Goal: Contribute content

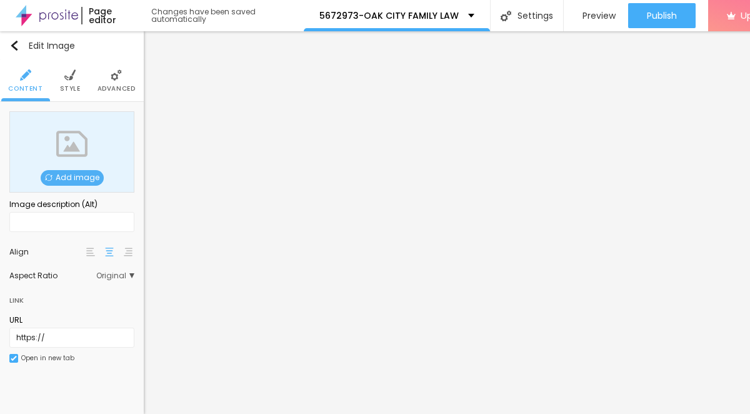
click at [94, 177] on span "Add image" at bounding box center [72, 178] width 63 height 16
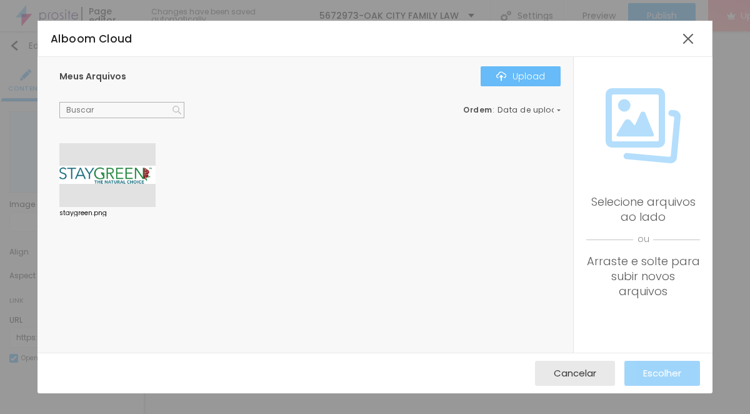
click at [543, 82] on button "Upload" at bounding box center [520, 76] width 80 height 20
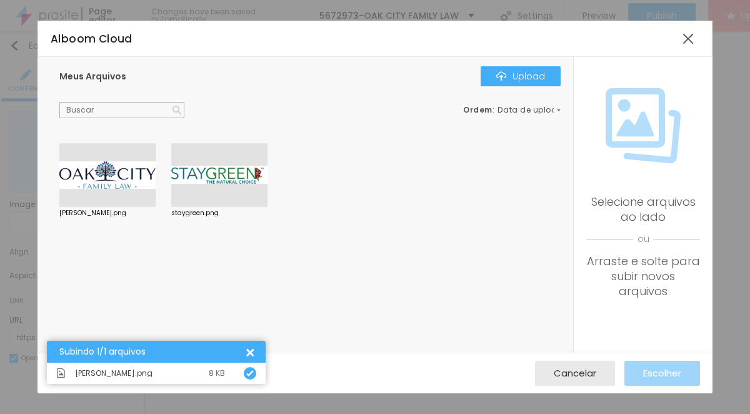
click at [116, 169] on div at bounding box center [107, 175] width 96 height 64
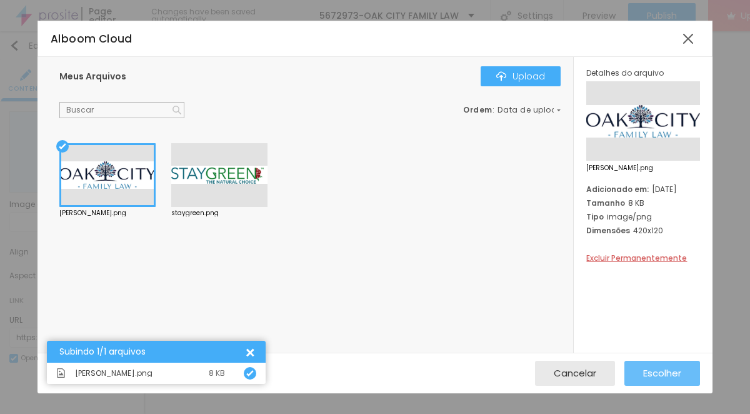
click at [659, 377] on span "Escolher" at bounding box center [662, 372] width 38 height 11
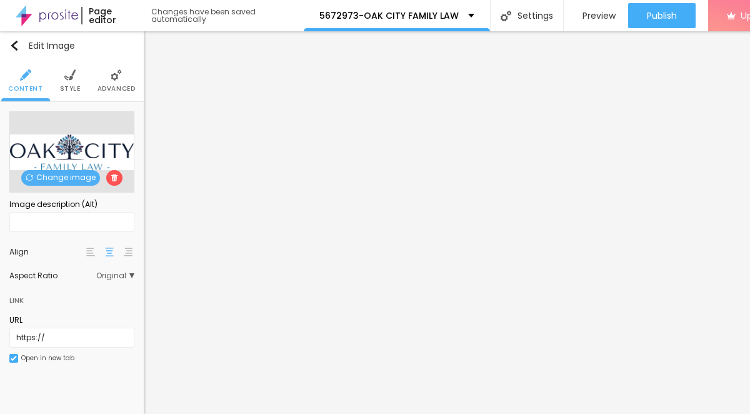
click at [67, 86] on span "Style" at bounding box center [70, 89] width 21 height 6
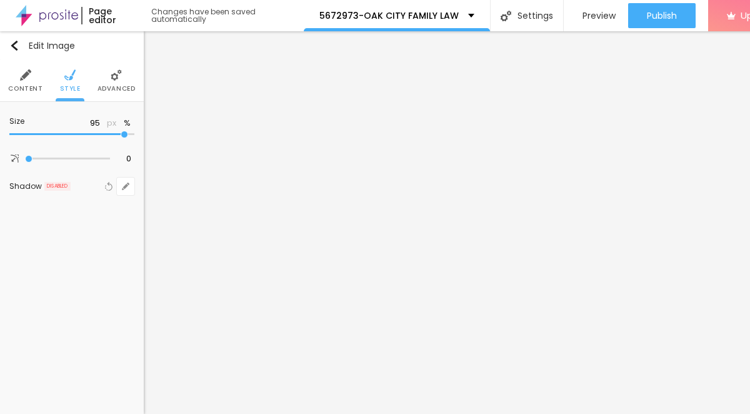
type input "90"
type input "85"
type input "70"
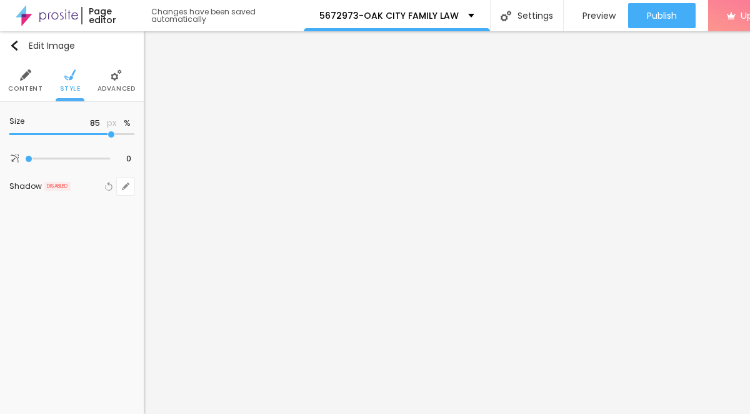
type input "70"
type input "25"
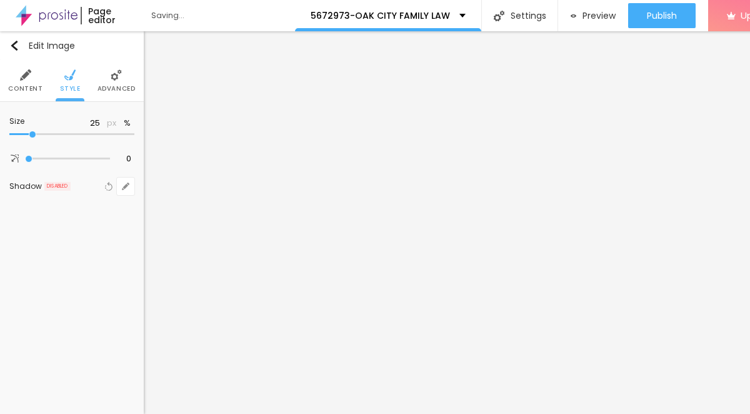
type input "15"
type input "10"
drag, startPoint x: 131, startPoint y: 136, endPoint x: 0, endPoint y: 136, distance: 130.6
type input "10"
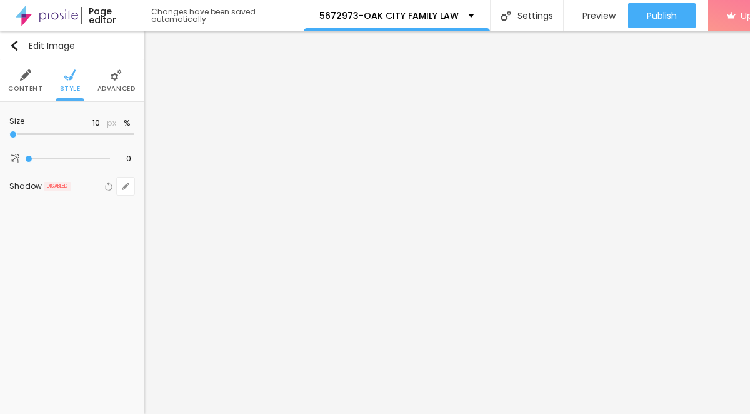
click at [9, 136] on input "range" at bounding box center [71, 134] width 125 height 6
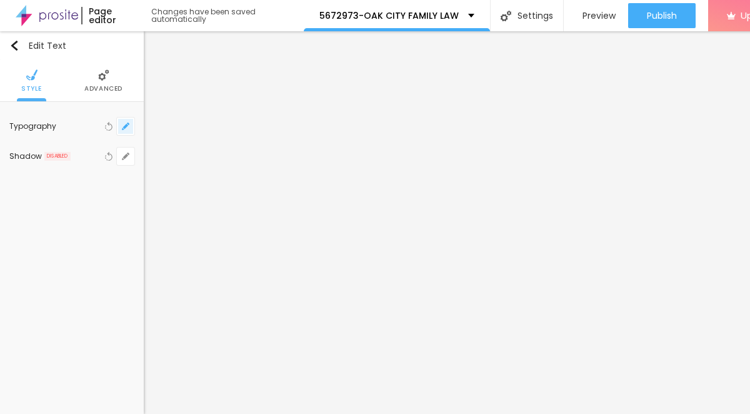
click at [129, 131] on button "button" at bounding box center [125, 125] width 17 height 17
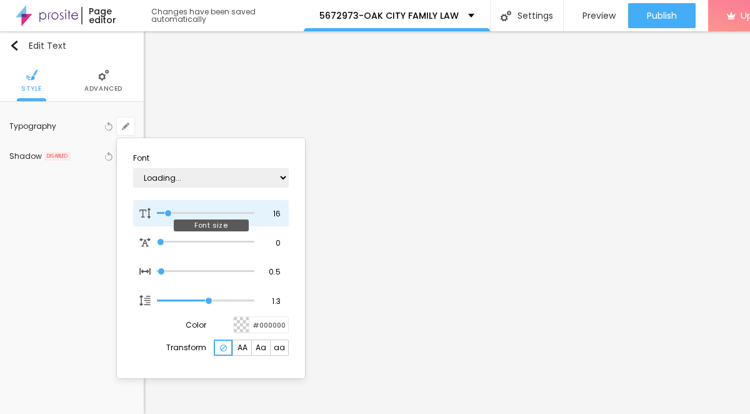
type input "1"
type input "25"
type input "1"
type input "28"
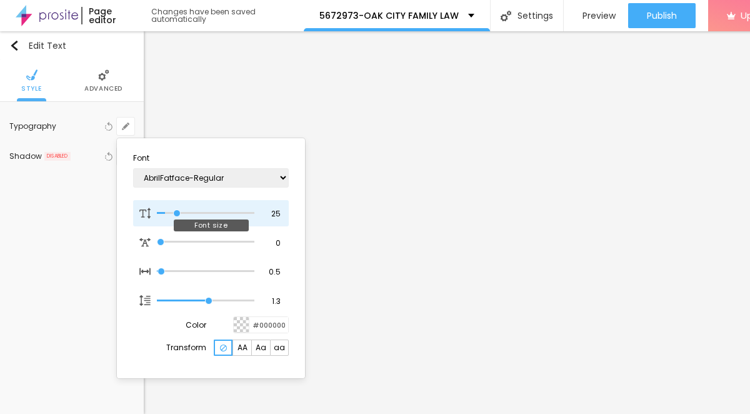
type input "28"
type input "1"
type input "31"
type input "1"
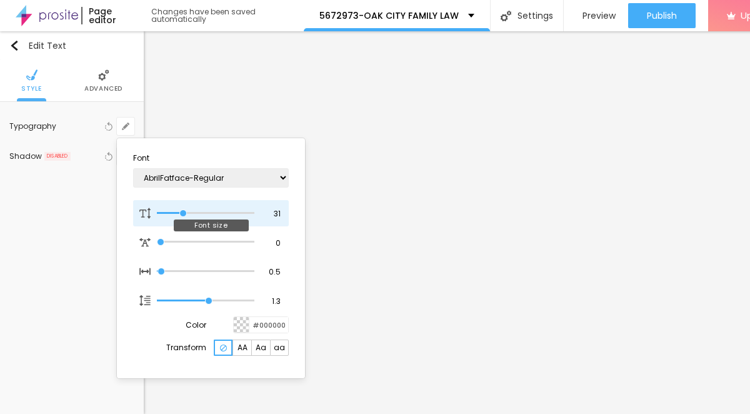
type input "30"
type input "1"
type input "29"
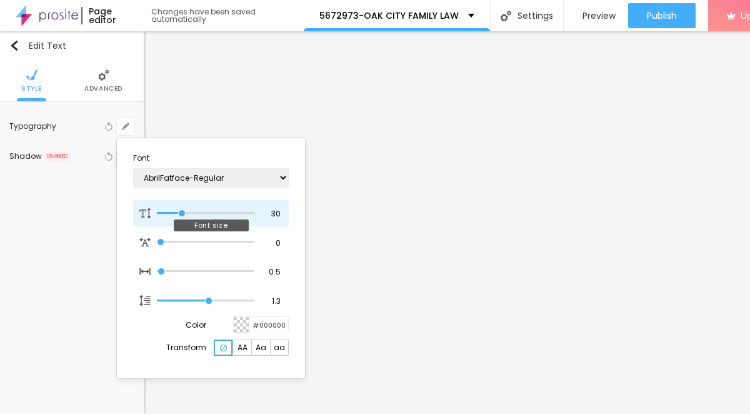
type input "1"
type input "28"
type input "1"
type input "27"
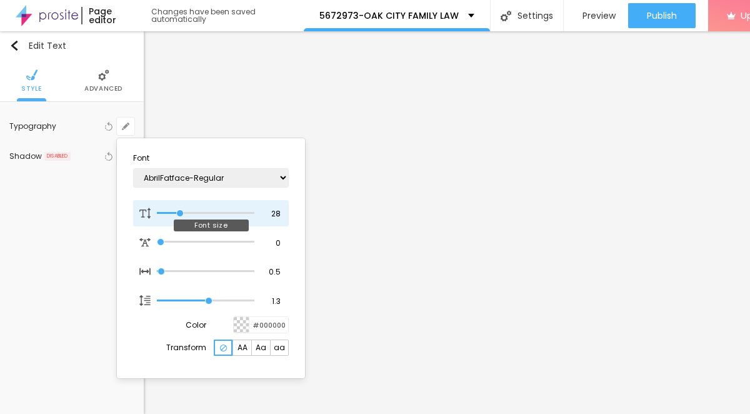
type input "27"
type input "1"
type input "26"
type input "1"
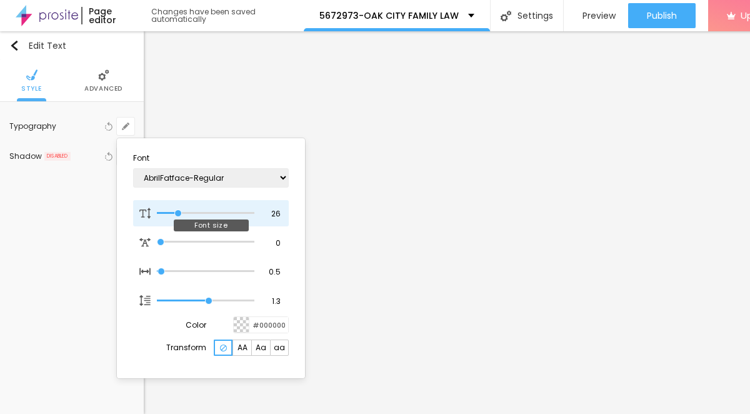
type input "25"
type input "1"
type input "24"
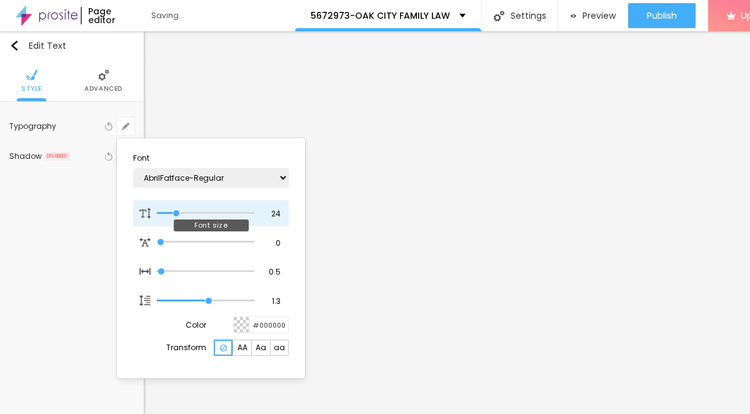
type input "1"
type input "25"
type input "1"
type input "26"
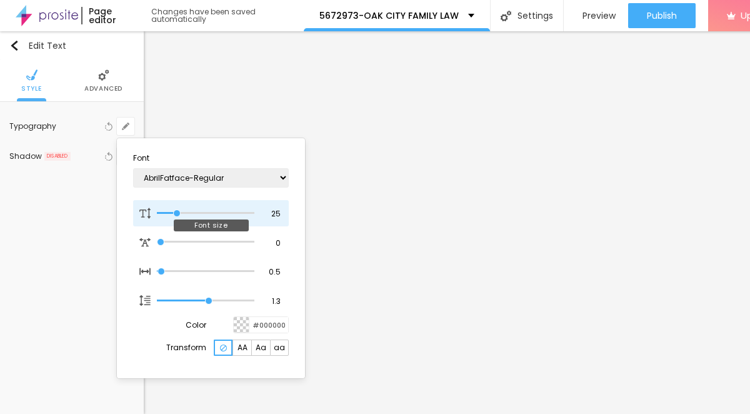
type input "26"
type input "1"
type input "27"
type input "1"
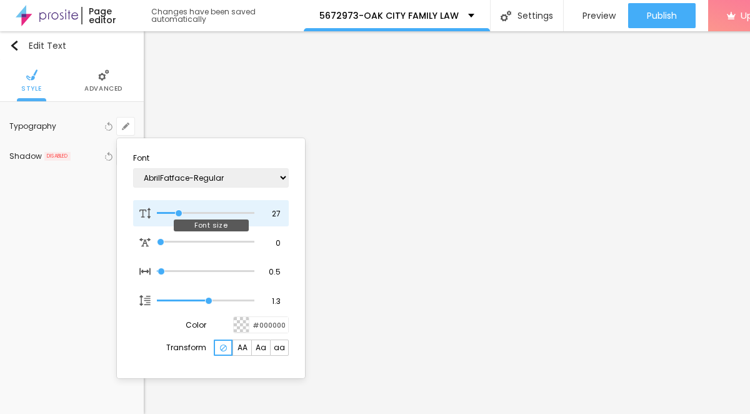
type input "28"
type input "1"
type input "27"
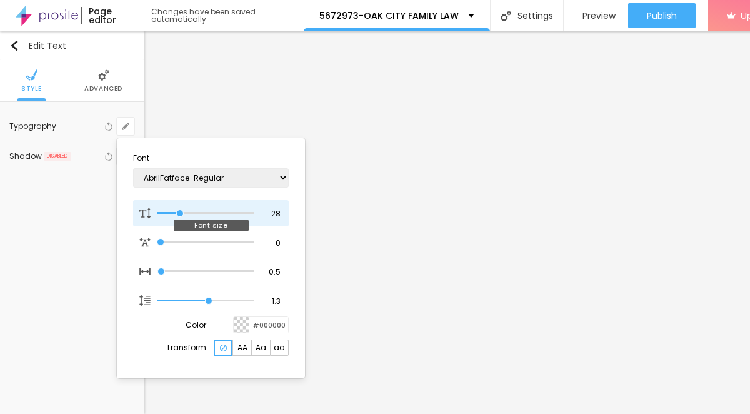
type input "1"
type input "26"
type input "1"
type input "25"
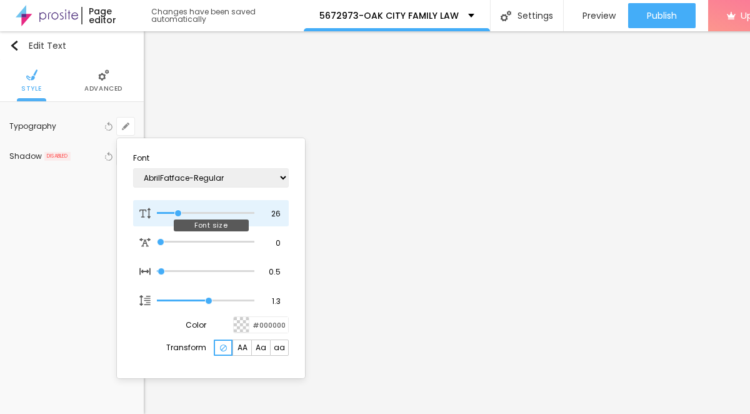
type input "25"
type input "1"
drag, startPoint x: 168, startPoint y: 209, endPoint x: 178, endPoint y: 209, distance: 10.0
type input "25"
click at [177, 210] on input "range" at bounding box center [205, 213] width 97 height 6
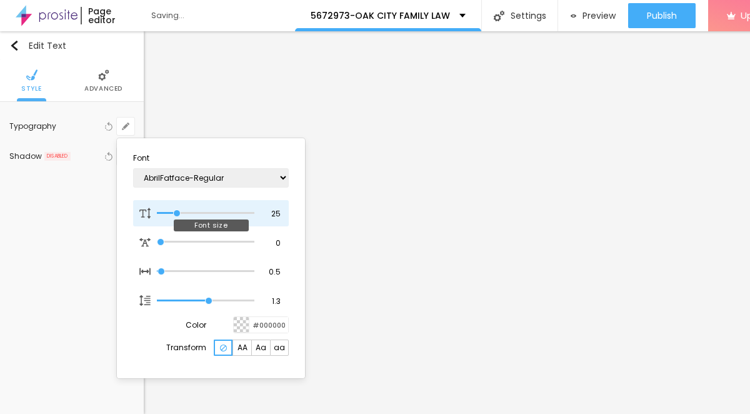
type input "1"
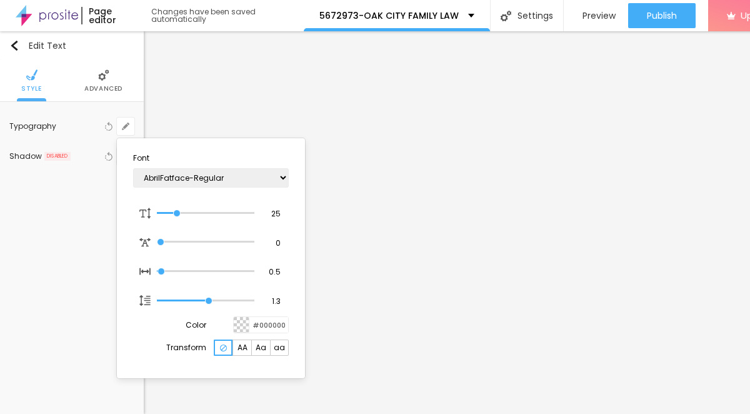
click at [456, 212] on div at bounding box center [375, 207] width 750 height 414
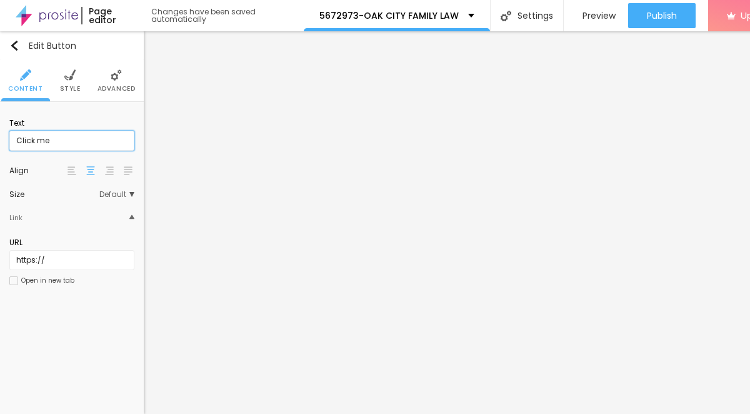
drag, startPoint x: 76, startPoint y: 144, endPoint x: 1, endPoint y: 140, distance: 75.1
click at [1, 140] on div "Text Click me Align Size Default Small Default Big Link URL https:// Open in ne…" at bounding box center [72, 205] width 144 height 207
paste input "→ VIEW DOCUMENT HERE"
type input "→ VIEW DOCUMENT HERE"
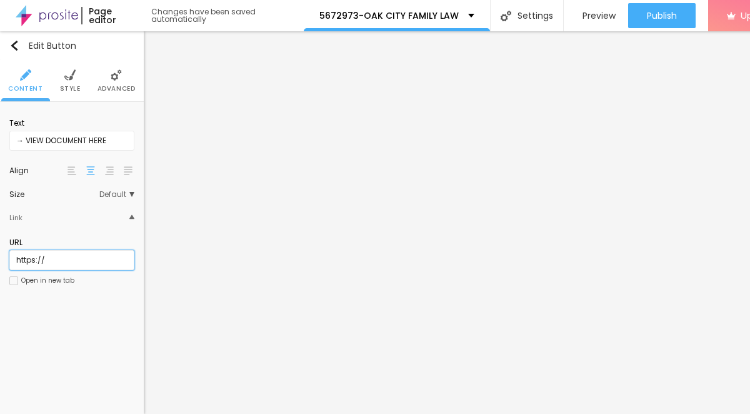
click at [70, 264] on input "https://" at bounding box center [71, 260] width 125 height 20
paste input "[DOMAIN_NAME]"
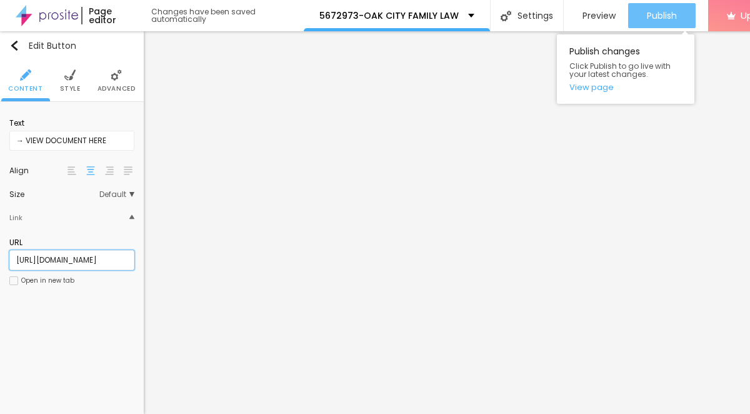
type input "[URL][DOMAIN_NAME]"
click at [673, 5] on div "Publish" at bounding box center [662, 15] width 30 height 25
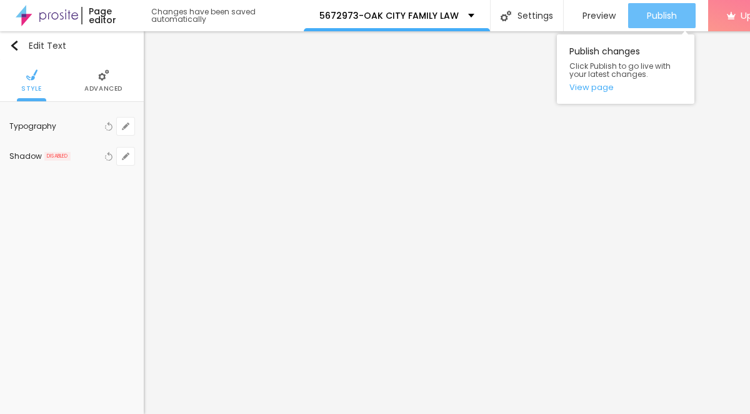
click at [665, 21] on span "Publish" at bounding box center [662, 16] width 30 height 10
